Goal: Transaction & Acquisition: Purchase product/service

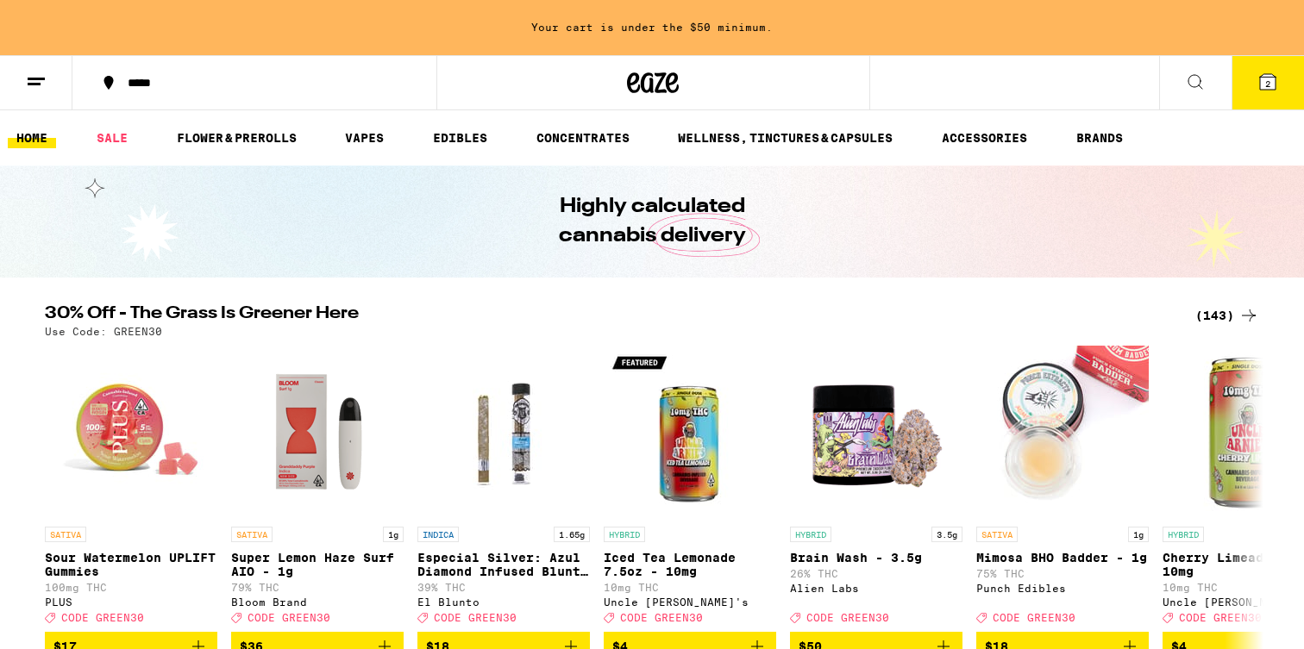
click at [46, 78] on icon at bounding box center [36, 82] width 21 height 21
